Goal: Information Seeking & Learning: Learn about a topic

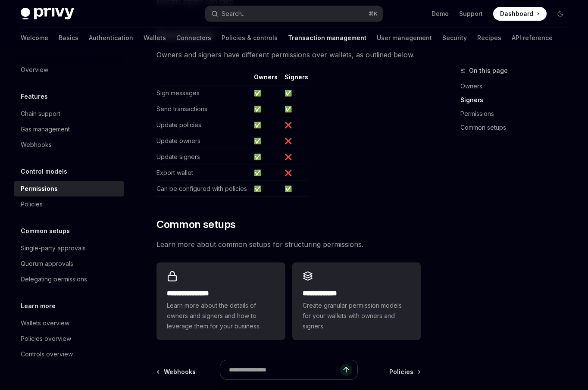
scroll to position [617, 0]
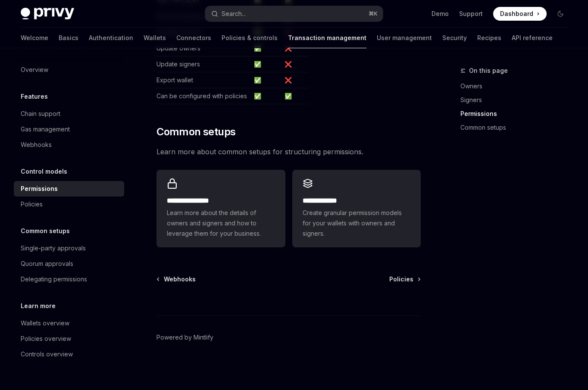
click at [444, 182] on div "On this page Owners Signers Permissions Common setups" at bounding box center [508, 228] width 131 height 325
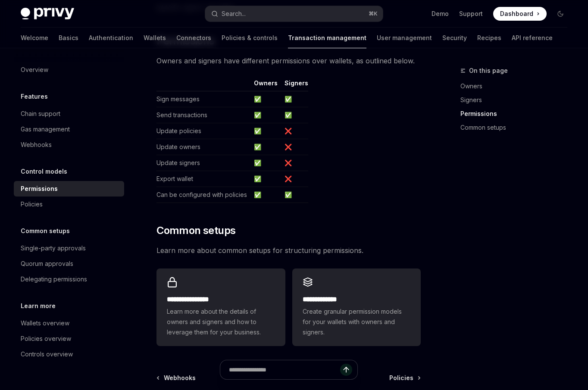
scroll to position [497, 0]
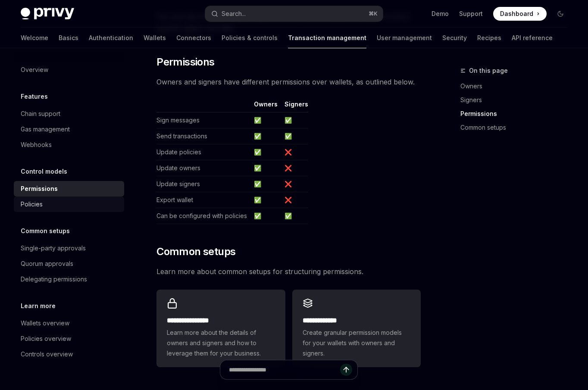
click at [37, 210] on link "Policies" at bounding box center [69, 205] width 110 height 16
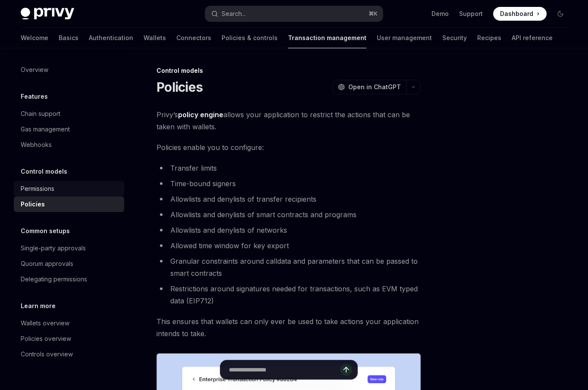
click at [50, 188] on div "Permissions" at bounding box center [38, 189] width 34 height 10
type textarea "*"
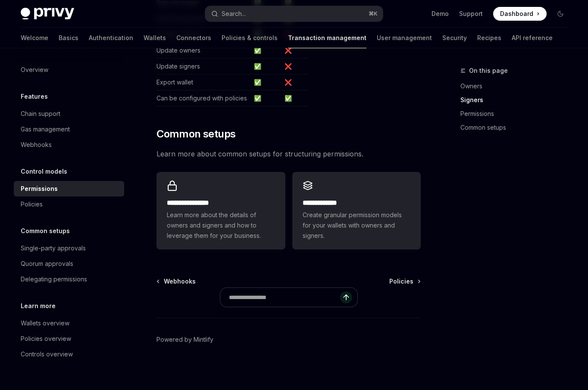
scroll to position [617, 0]
